Goal: Use online tool/utility: Utilize a website feature to perform a specific function

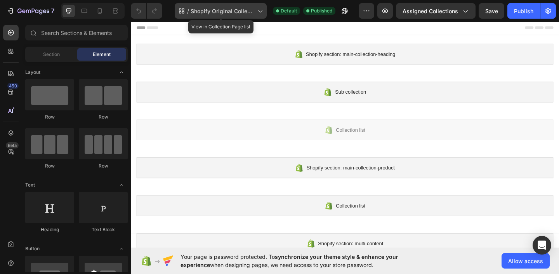
click at [258, 12] on icon at bounding box center [260, 11] width 8 height 8
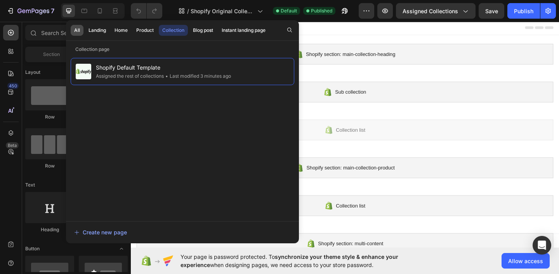
click at [79, 29] on div "All" at bounding box center [77, 30] width 6 height 7
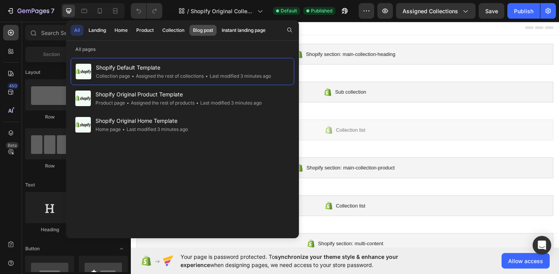
click at [201, 31] on div "Blog post" at bounding box center [203, 30] width 20 height 7
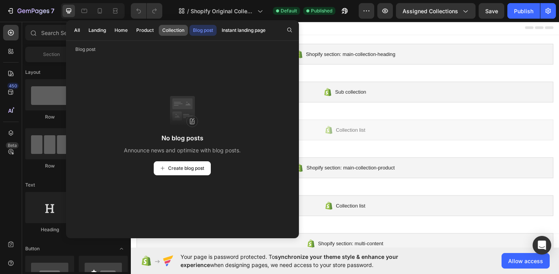
click at [178, 29] on div "Collection" at bounding box center [173, 30] width 22 height 7
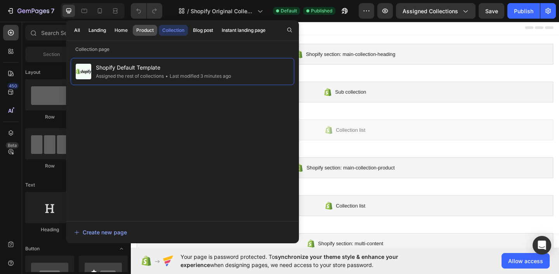
click at [146, 28] on div "Product" at bounding box center [144, 30] width 17 height 7
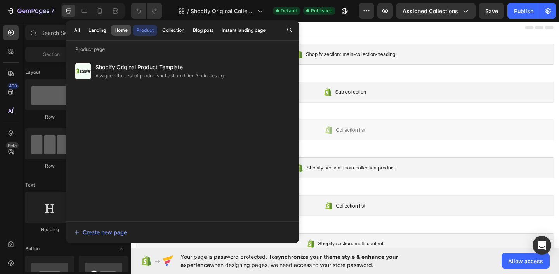
click at [124, 28] on div "Home" at bounding box center [121, 30] width 13 height 7
click at [243, 28] on div "Instant landing page" at bounding box center [244, 30] width 44 height 7
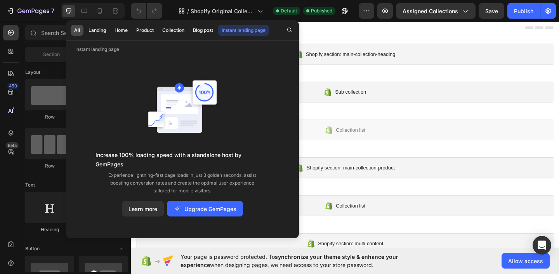
click at [76, 31] on div "All" at bounding box center [77, 30] width 6 height 7
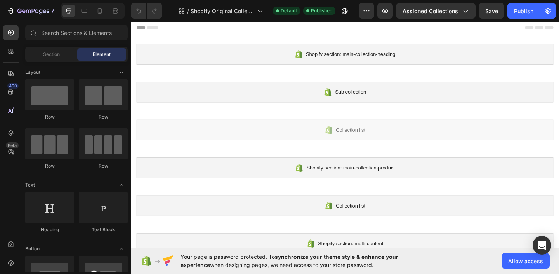
click at [370, 22] on div at bounding box center [363, 29] width 453 height 16
click at [443, 10] on span "Assigned Collections" at bounding box center [431, 11] width 56 height 8
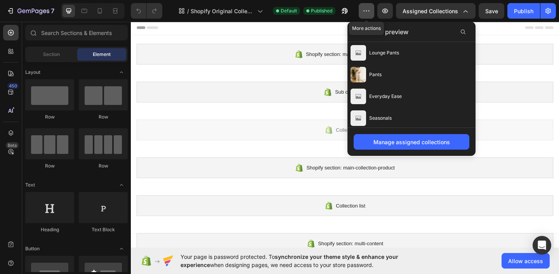
click at [365, 9] on icon "button" at bounding box center [367, 11] width 8 height 8
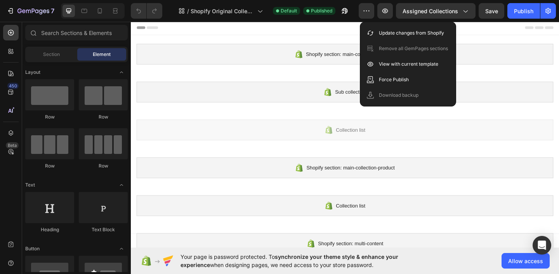
click at [344, 22] on div "7 / Shopify Original Collection Template Default Published Preview Assigned Col…" at bounding box center [279, 11] width 559 height 22
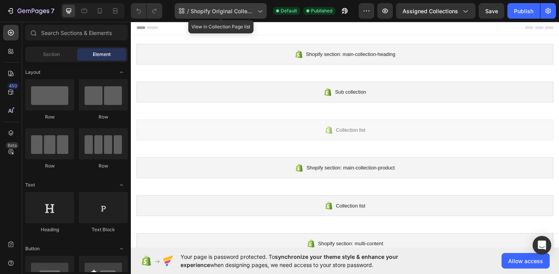
click at [229, 6] on div "/ Shopify Original Collection Template" at bounding box center [221, 11] width 92 height 16
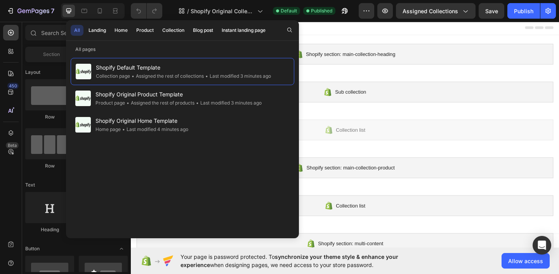
click at [314, 21] on div "7 / Shopify Original Collection Template Default Published Preview Assigned Col…" at bounding box center [279, 11] width 559 height 22
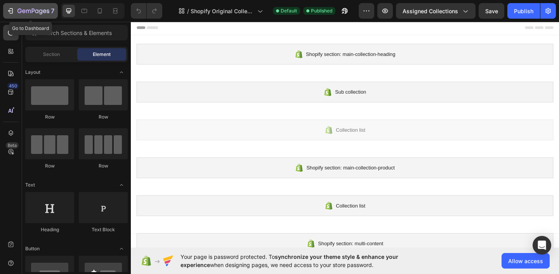
click at [9, 12] on icon "button" at bounding box center [11, 11] width 8 height 8
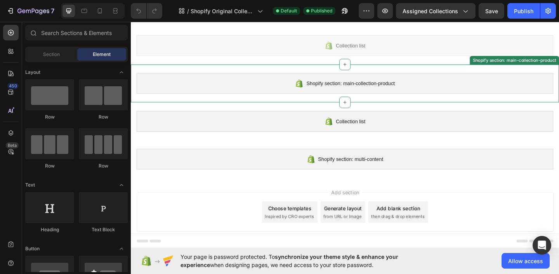
scroll to position [92, 0]
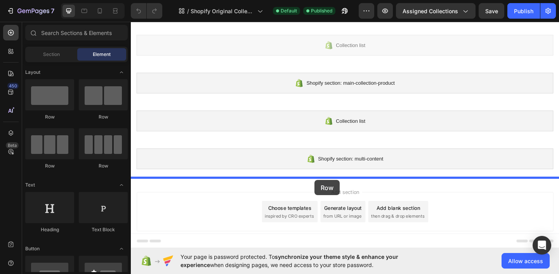
drag, startPoint x: 233, startPoint y: 114, endPoint x: 331, endPoint y: 194, distance: 126.1
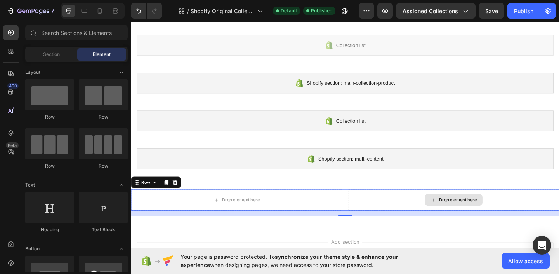
click at [452, 213] on div "Drop element here" at bounding box center [481, 215] width 63 height 12
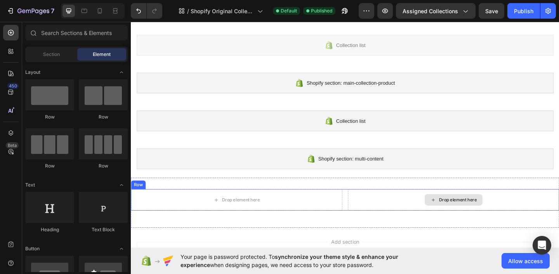
click at [465, 214] on div "Drop element here" at bounding box center [481, 215] width 63 height 12
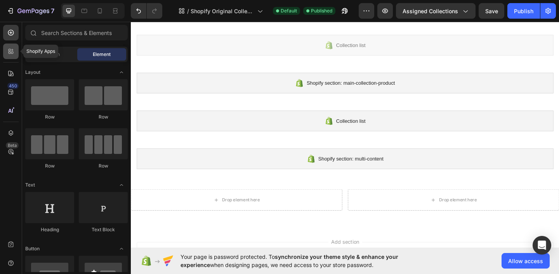
click at [6, 51] on div at bounding box center [11, 51] width 16 height 16
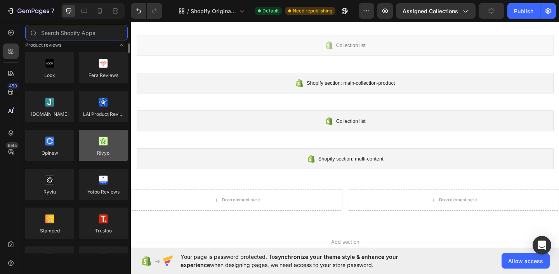
scroll to position [0, 0]
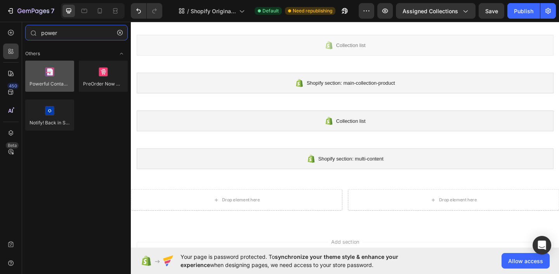
type input "power"
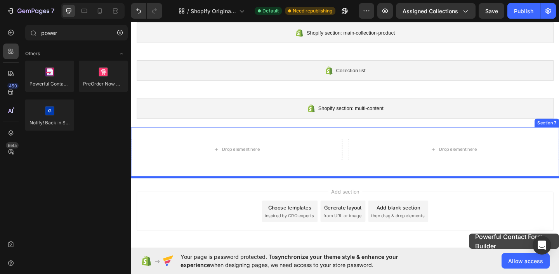
scroll to position [163, 0]
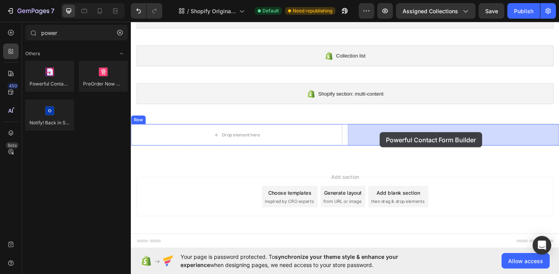
drag, startPoint x: 181, startPoint y: 92, endPoint x: 401, endPoint y: 142, distance: 225.8
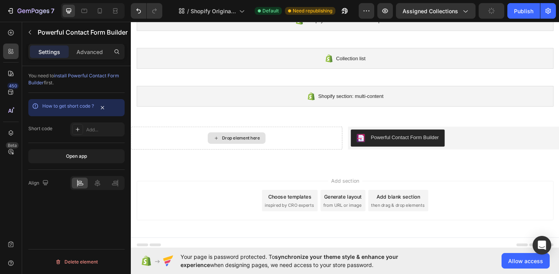
scroll to position [164, 0]
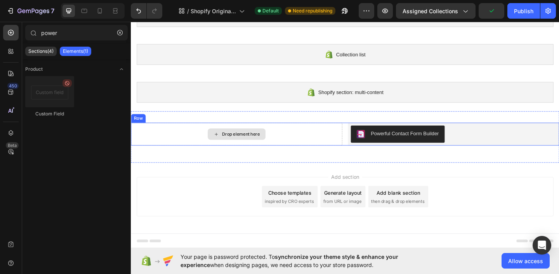
click at [264, 142] on div "Drop element here" at bounding box center [250, 144] width 41 height 6
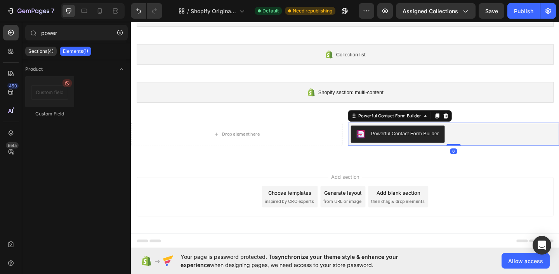
click at [407, 143] on div "Powerful Contact Form Builder" at bounding box center [429, 143] width 74 height 8
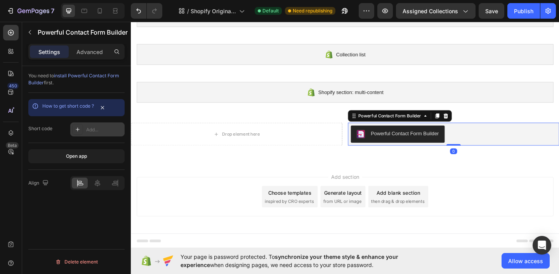
click at [83, 129] on div "Add..." at bounding box center [97, 129] width 54 height 14
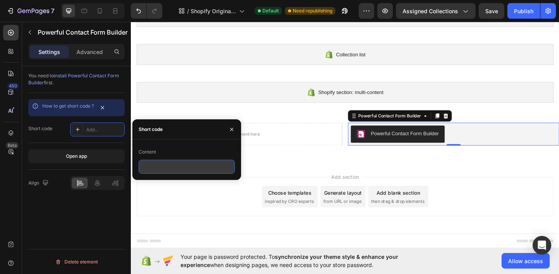
click at [152, 163] on input "text" at bounding box center [187, 167] width 96 height 14
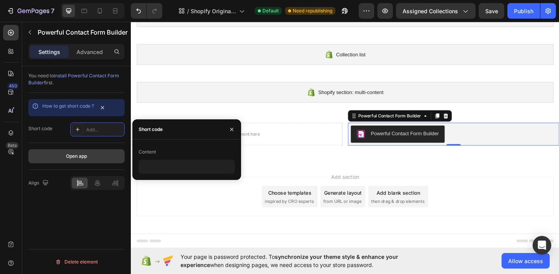
click at [89, 156] on button "Open app" at bounding box center [76, 156] width 96 height 14
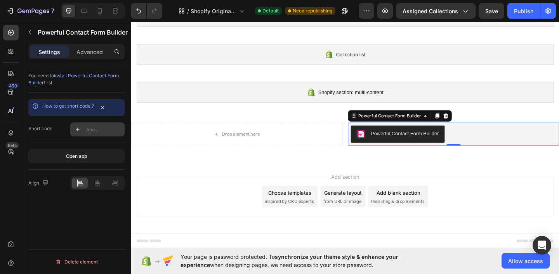
click at [96, 128] on div "Add..." at bounding box center [104, 129] width 36 height 7
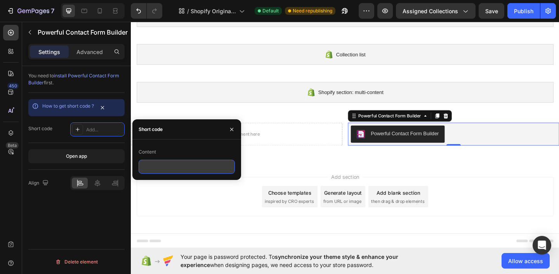
click at [162, 160] on input "text" at bounding box center [187, 167] width 96 height 14
paste input "<div class="globo-formbuilder" data-id="MTA5NjQz"></div>"
type input "<div class="globo-formbuilder" data-id="MTA5NjQz"></div>"
click at [84, 208] on div "You need to install Powerful Contact Form Builder first. How to get short code …" at bounding box center [76, 181] width 109 height 230
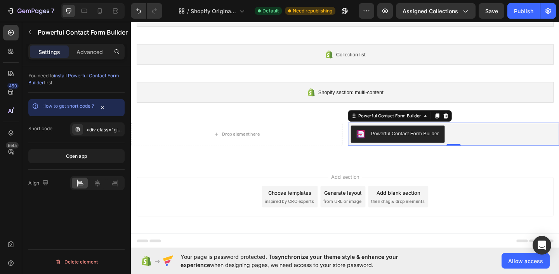
scroll to position [0, 0]
click at [96, 132] on div "<div class="globo-formbuilder" data-id="MTA5NjQz"></div>" at bounding box center [104, 129] width 36 height 7
click at [80, 227] on div "You need to install Powerful Contact Form Builder first. How to get short code …" at bounding box center [76, 181] width 109 height 230
click at [99, 184] on icon at bounding box center [97, 182] width 5 height 7
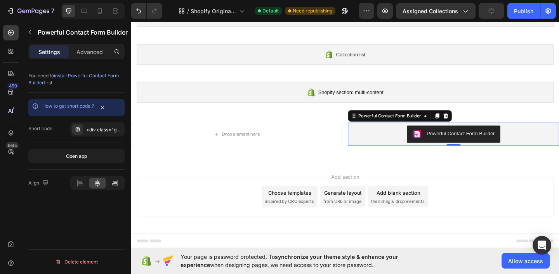
click at [114, 184] on icon at bounding box center [115, 183] width 8 height 8
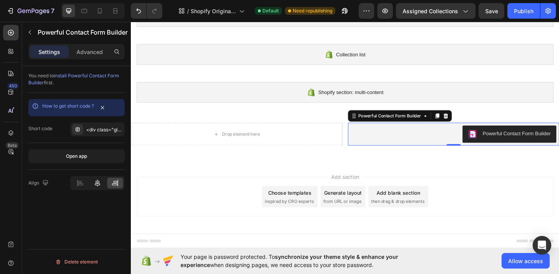
click at [99, 182] on icon at bounding box center [98, 183] width 8 height 8
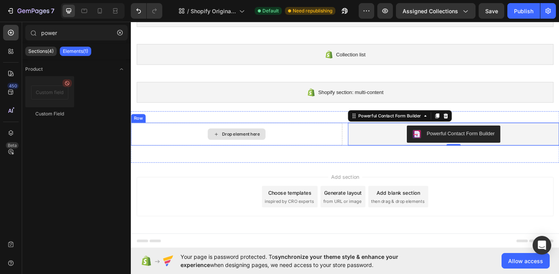
click at [258, 141] on div "Drop element here" at bounding box center [245, 144] width 63 height 12
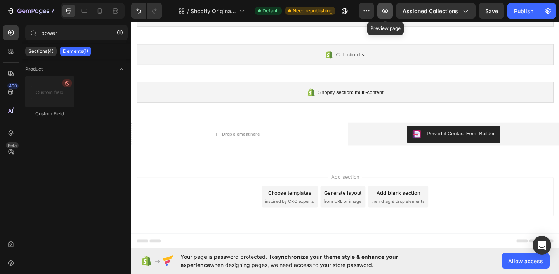
click at [384, 10] on icon "button" at bounding box center [385, 11] width 8 height 8
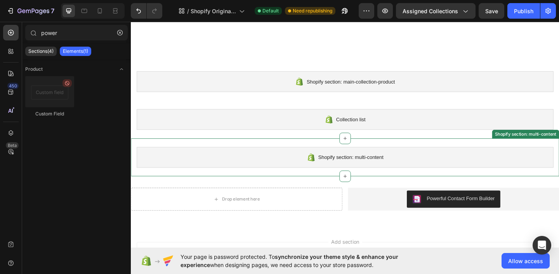
scroll to position [164, 0]
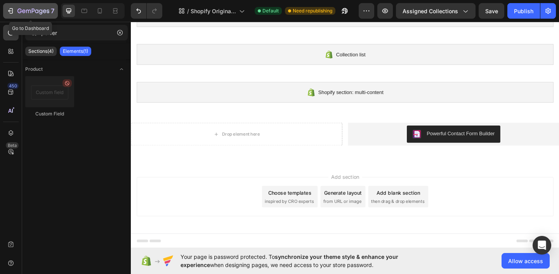
click at [9, 12] on icon "button" at bounding box center [11, 11] width 8 height 8
